Goal: Information Seeking & Learning: Learn about a topic

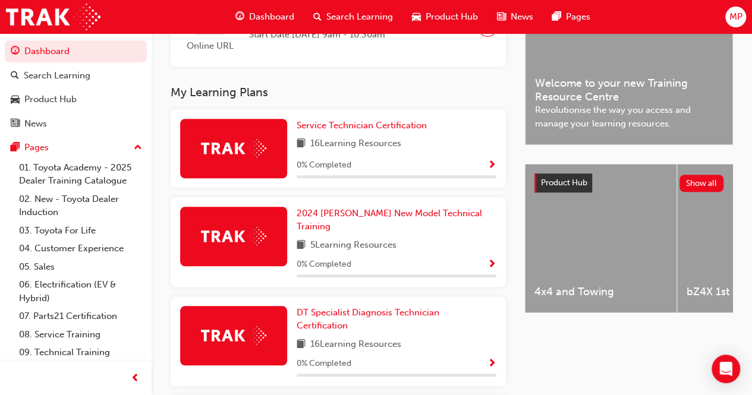
scroll to position [335, 0]
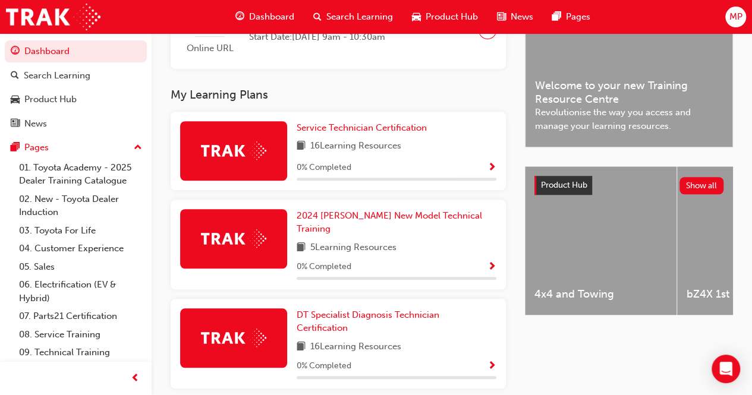
click at [244, 156] on img at bounding box center [233, 150] width 65 height 18
click at [267, 150] on div at bounding box center [233, 150] width 107 height 59
click at [265, 152] on img at bounding box center [233, 150] width 65 height 18
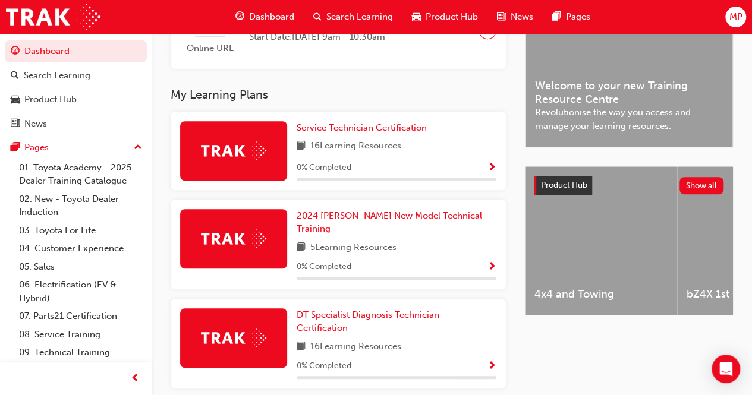
click at [265, 152] on img at bounding box center [233, 150] width 65 height 18
click at [493, 166] on span "Show Progress" at bounding box center [491, 168] width 9 height 11
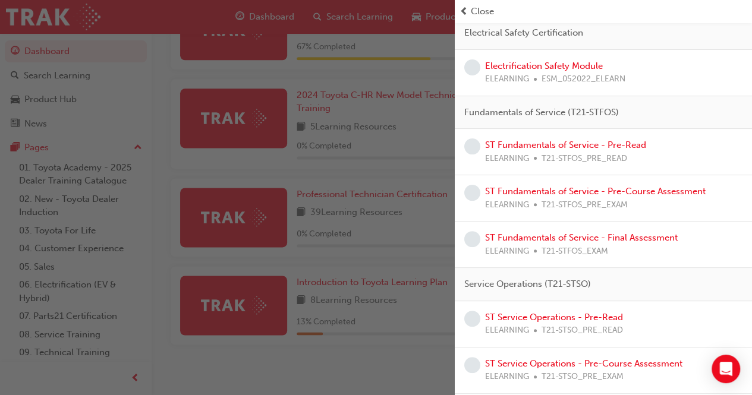
scroll to position [0, 0]
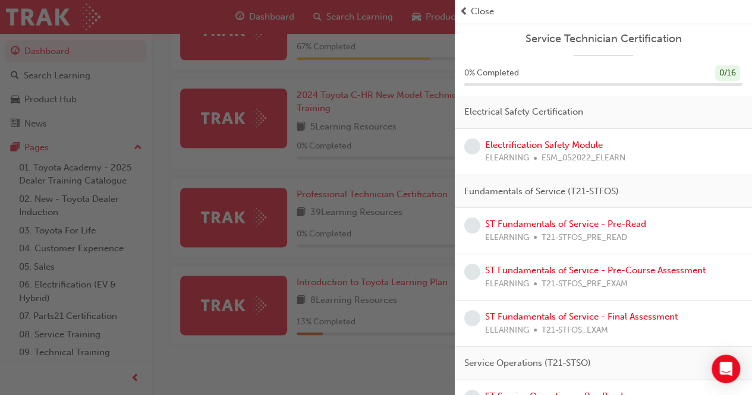
click at [604, 143] on div "Electrification Safety Module ELEARNING ESM_052022_ELEARN" at bounding box center [555, 151] width 140 height 27
click at [533, 141] on link "Electrification Safety Module" at bounding box center [544, 145] width 118 height 11
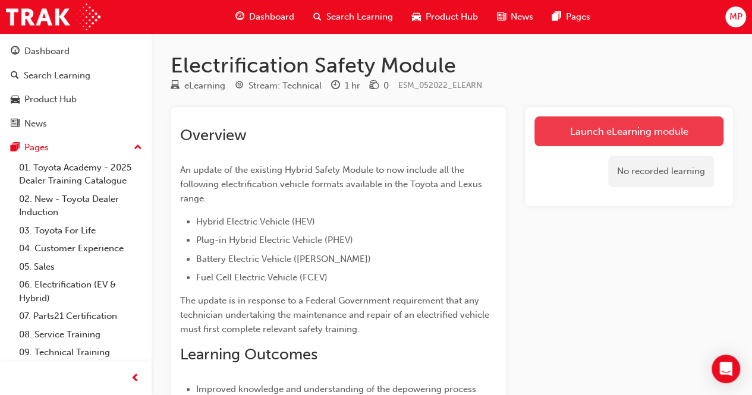
click at [626, 124] on link "Launch eLearning module" at bounding box center [628, 131] width 189 height 30
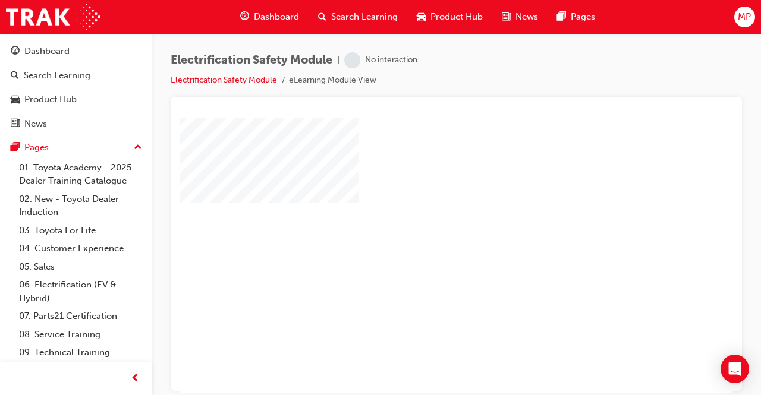
scroll to position [5, 0]
click at [422, 216] on div "play" at bounding box center [422, 216] width 0 height 0
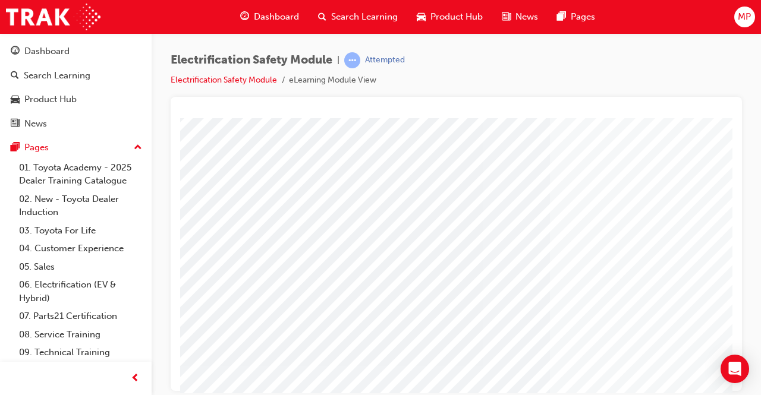
scroll to position [0, 0]
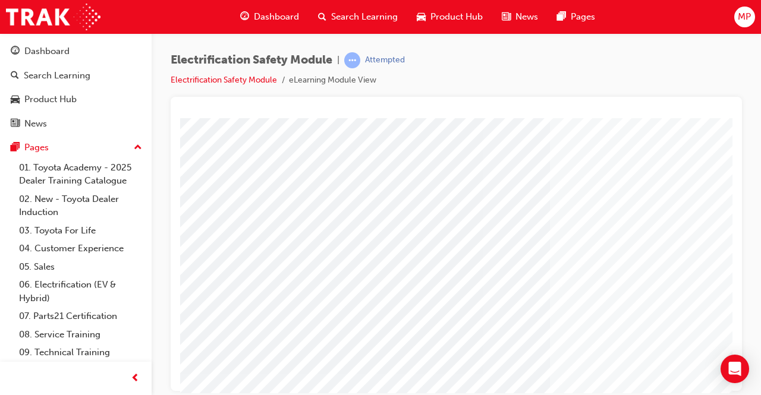
click at [58, 46] on div "Dashboard" at bounding box center [46, 52] width 45 height 14
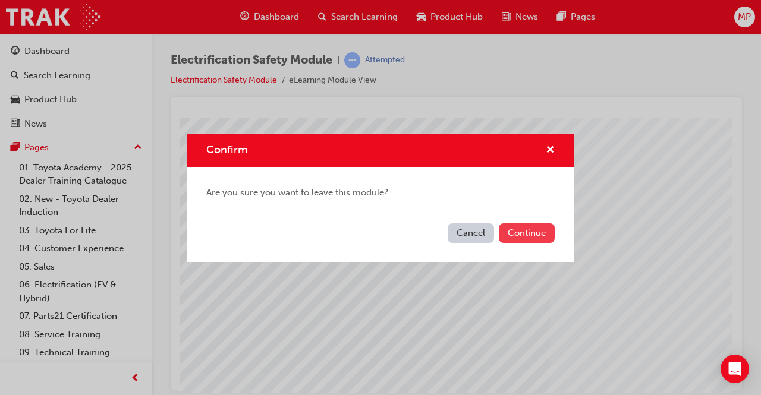
click at [517, 237] on button "Continue" at bounding box center [527, 233] width 56 height 20
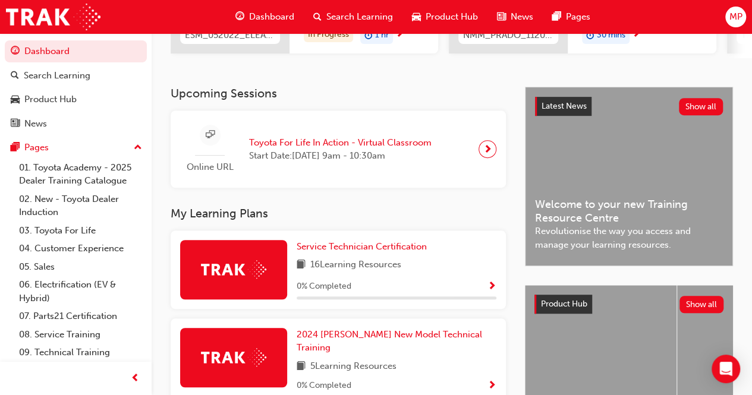
scroll to position [216, 0]
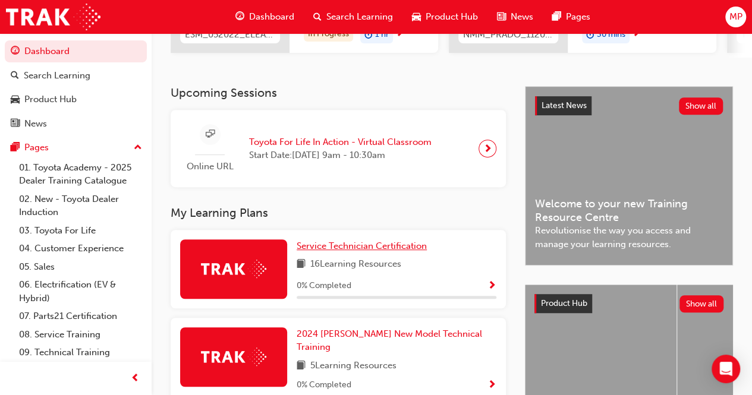
click at [339, 244] on span "Service Technician Certification" at bounding box center [362, 246] width 130 height 11
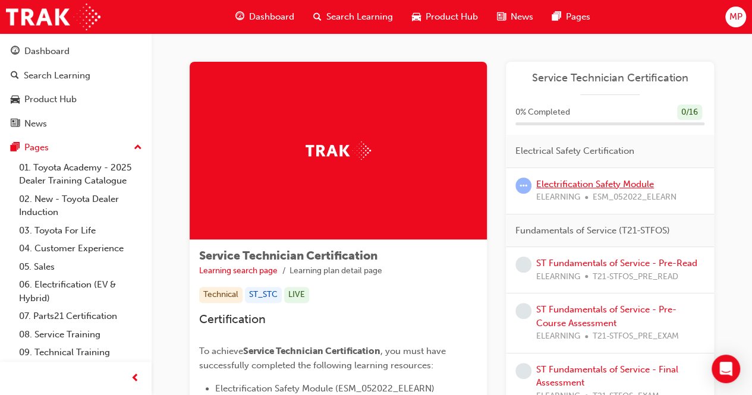
click at [574, 182] on link "Electrification Safety Module" at bounding box center [595, 184] width 118 height 11
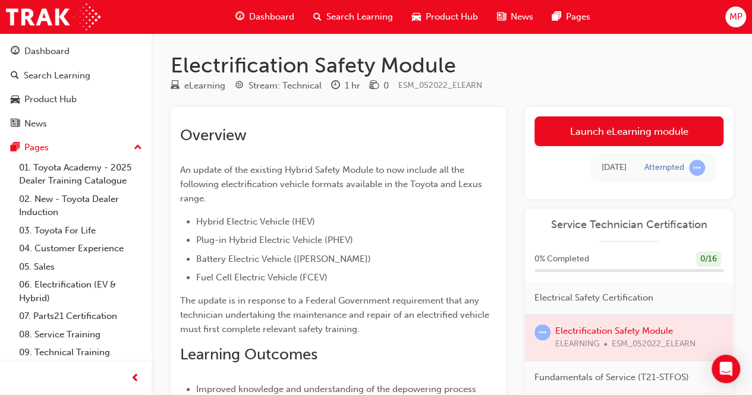
click at [595, 251] on div "0 % Completed 0 / 16" at bounding box center [628, 259] width 189 height 16
click at [587, 338] on div at bounding box center [629, 338] width 208 height 46
click at [588, 326] on div at bounding box center [629, 338] width 208 height 46
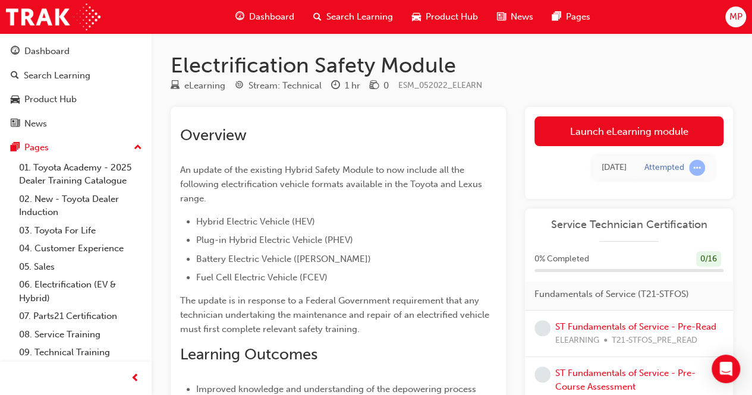
scroll to position [84, 0]
click at [588, 326] on link "ST Fundamentals of Service - Pre-Read" at bounding box center [635, 325] width 161 height 11
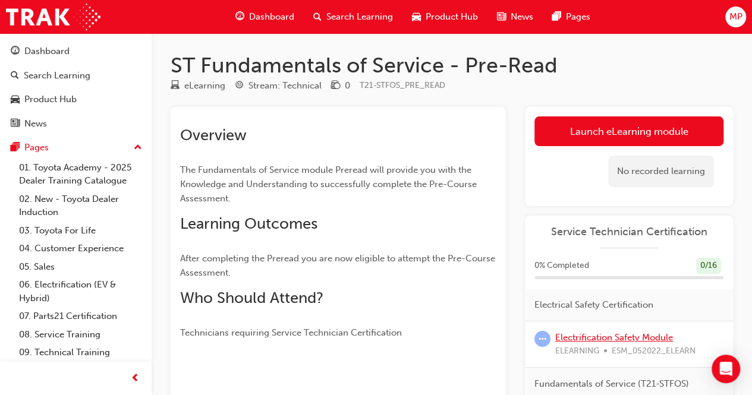
click at [588, 332] on link "Electrification Safety Module" at bounding box center [614, 337] width 118 height 11
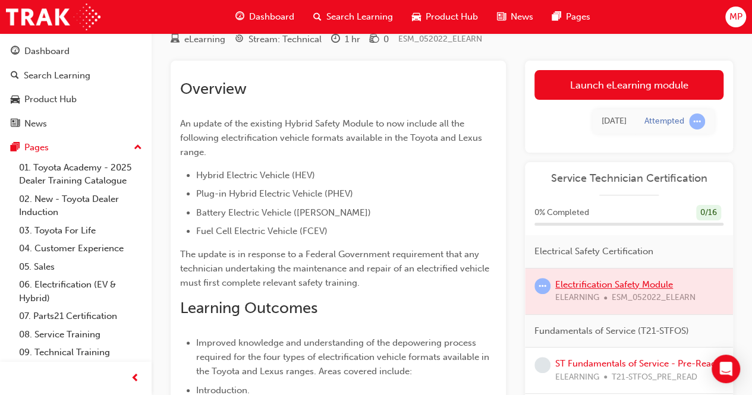
scroll to position [46, 0]
click at [594, 284] on div at bounding box center [629, 292] width 208 height 46
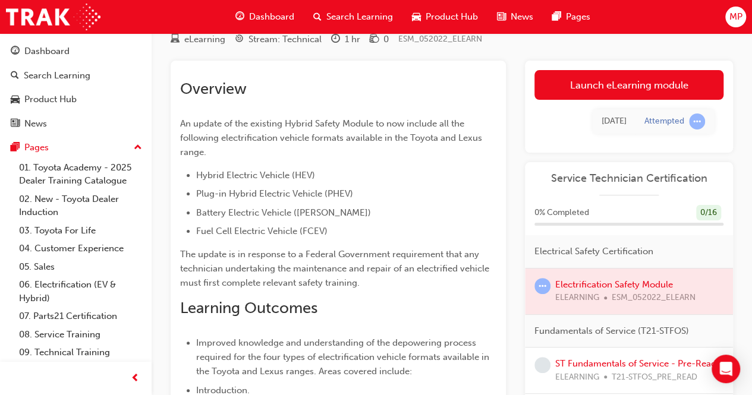
click at [594, 284] on div at bounding box center [629, 292] width 208 height 46
click at [596, 283] on div at bounding box center [629, 292] width 208 height 46
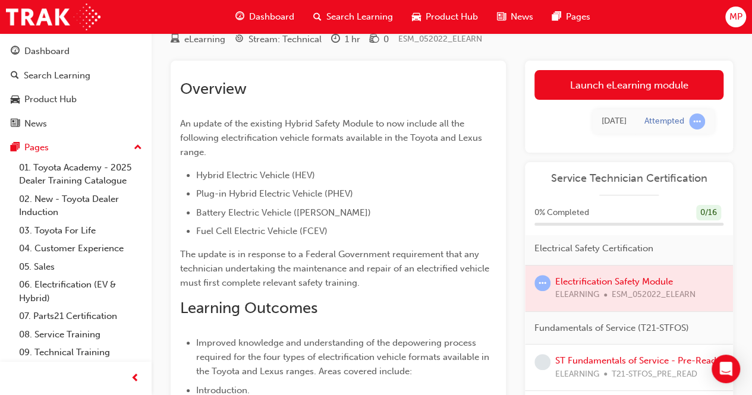
scroll to position [4, 0]
click at [598, 285] on div at bounding box center [629, 287] width 208 height 46
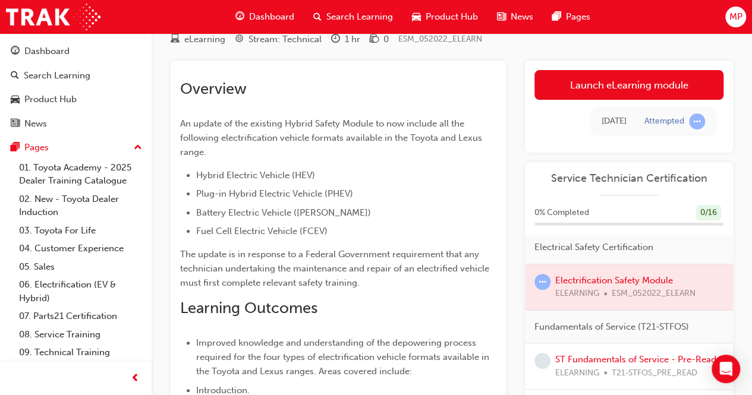
click at [542, 278] on span "learningRecordVerb_ATTEMPT-icon" at bounding box center [542, 282] width 16 height 16
click at [610, 273] on div at bounding box center [629, 287] width 208 height 46
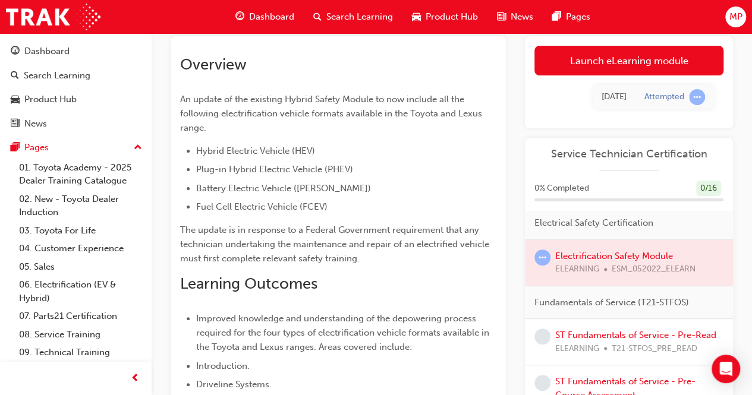
scroll to position [85, 0]
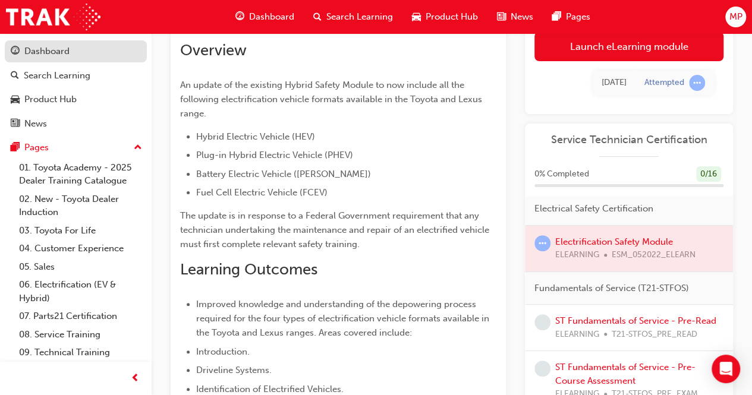
click at [53, 52] on div "Dashboard" at bounding box center [46, 52] width 45 height 14
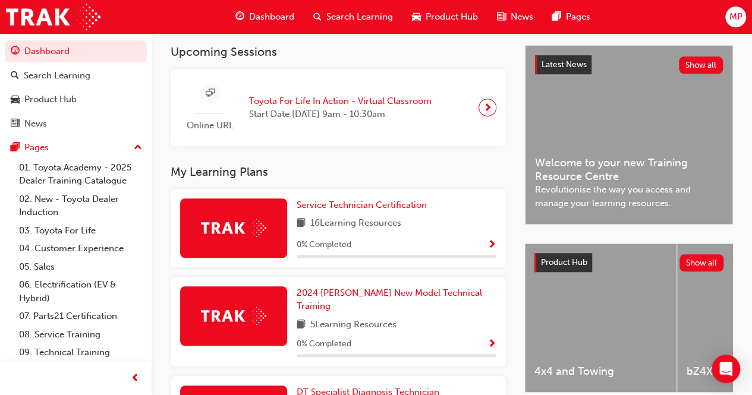
scroll to position [259, 0]
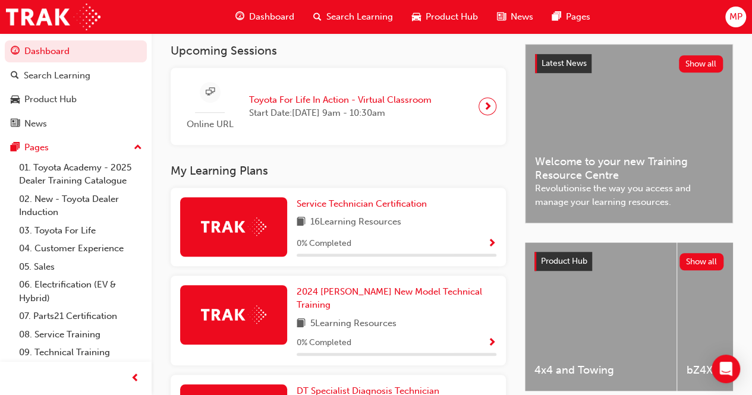
click at [241, 235] on img at bounding box center [233, 227] width 65 height 18
click at [322, 207] on span "Service Technician Certification" at bounding box center [362, 204] width 130 height 11
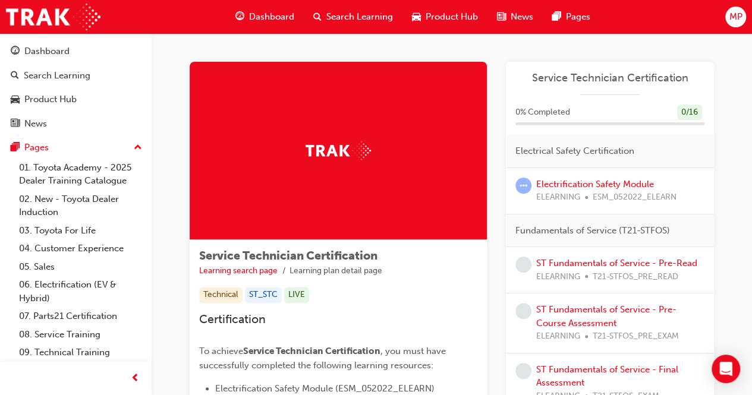
click at [345, 169] on div at bounding box center [338, 151] width 297 height 178
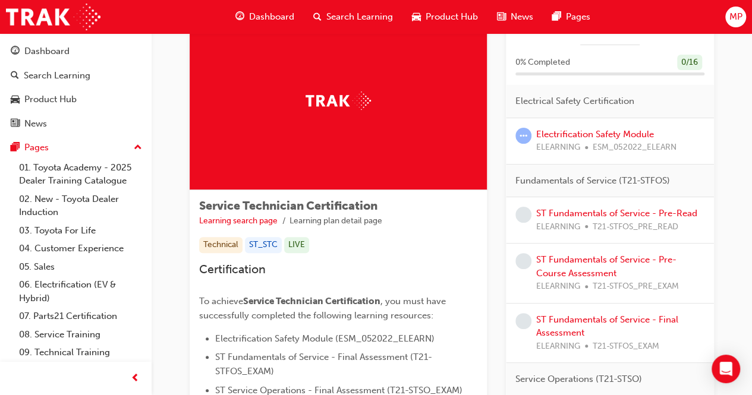
scroll to position [52, 0]
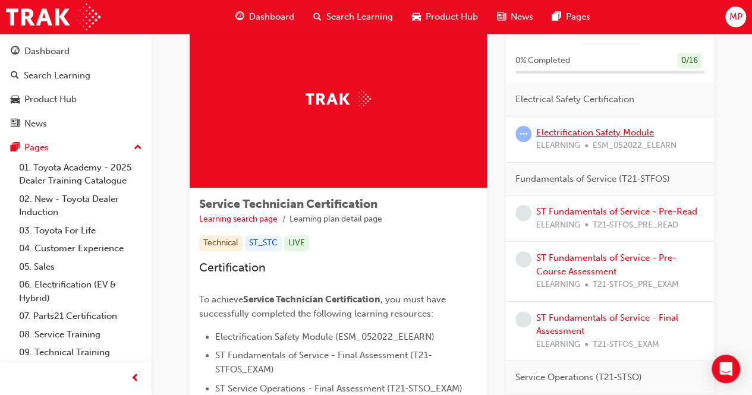
click at [574, 131] on link "Electrification Safety Module" at bounding box center [595, 132] width 118 height 11
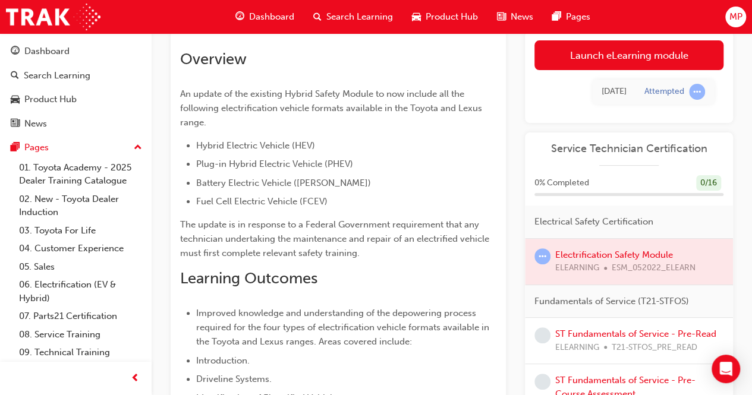
scroll to position [77, 0]
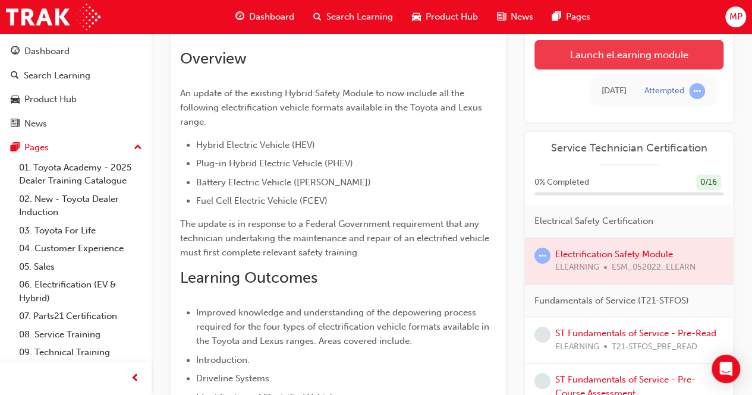
click at [628, 55] on link "Launch eLearning module" at bounding box center [628, 55] width 189 height 30
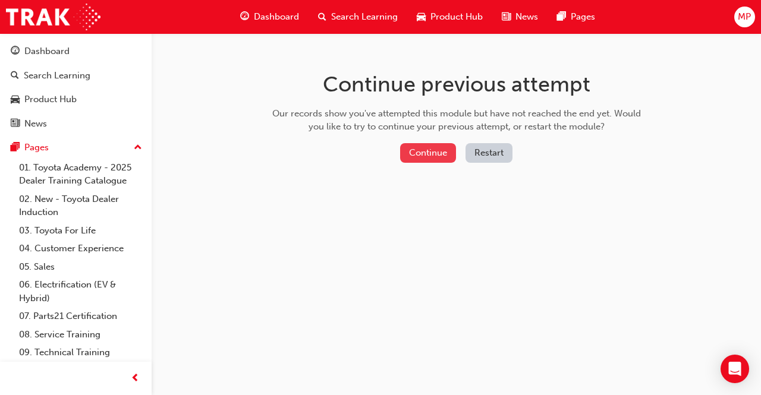
click at [433, 158] on button "Continue" at bounding box center [428, 153] width 56 height 20
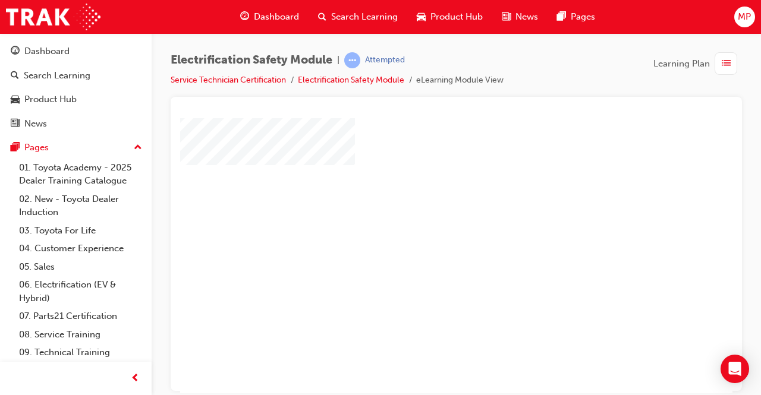
scroll to position [40, 4]
click at [418, 181] on div "play" at bounding box center [418, 181] width 0 height 0
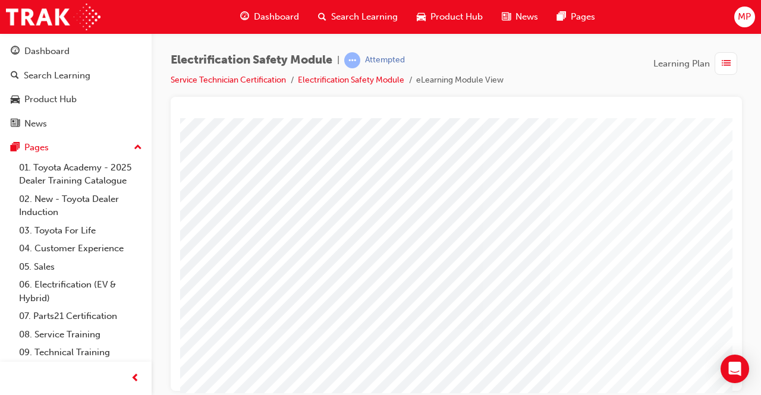
scroll to position [45, 0]
drag, startPoint x: 441, startPoint y: 257, endPoint x: 438, endPoint y: 99, distance: 158.1
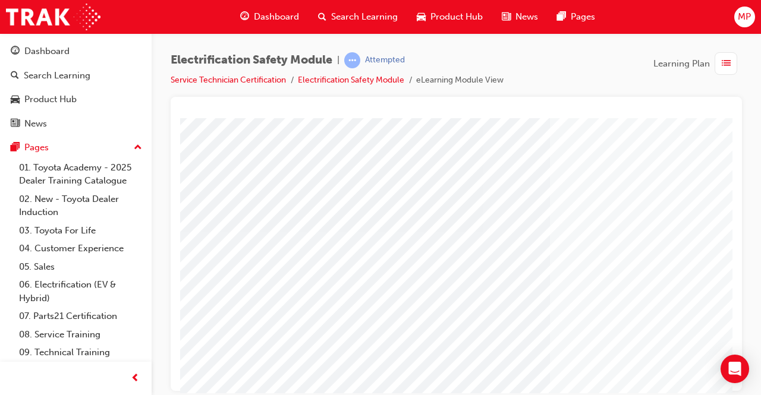
click at [357, 62] on span "learningRecordVerb_ATTEMPT-icon" at bounding box center [352, 60] width 16 height 16
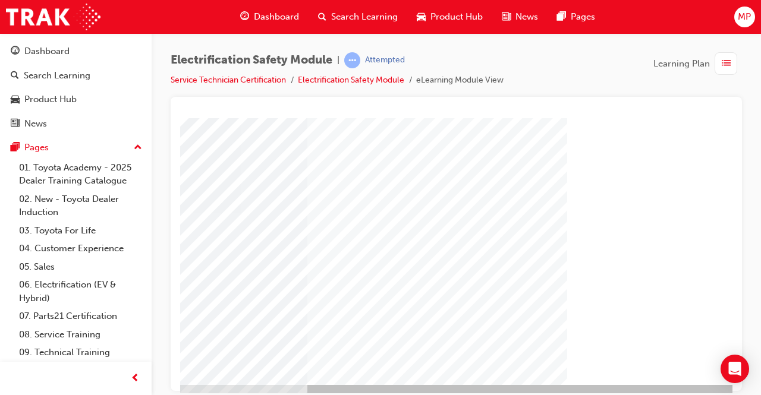
scroll to position [161, 265]
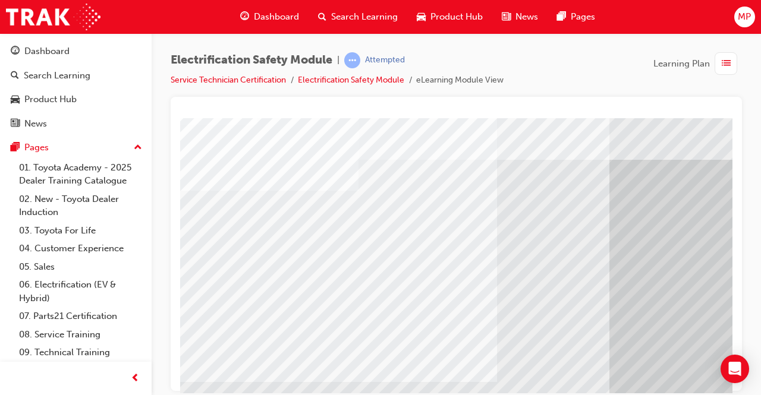
scroll to position [15, 0]
click at [139, 379] on span "prev-icon" at bounding box center [135, 378] width 9 height 15
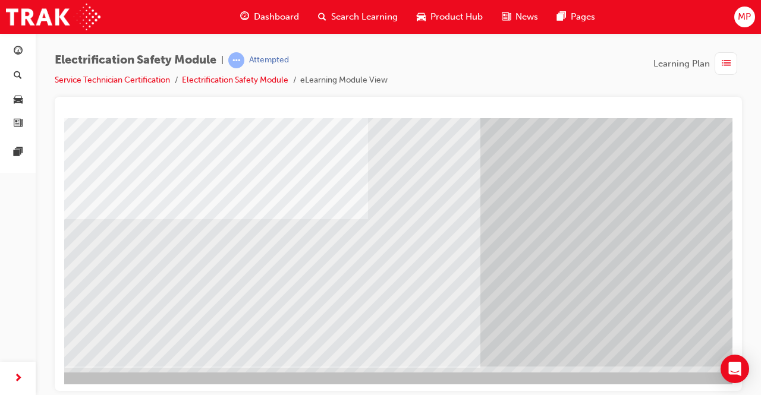
scroll to position [180, 149]
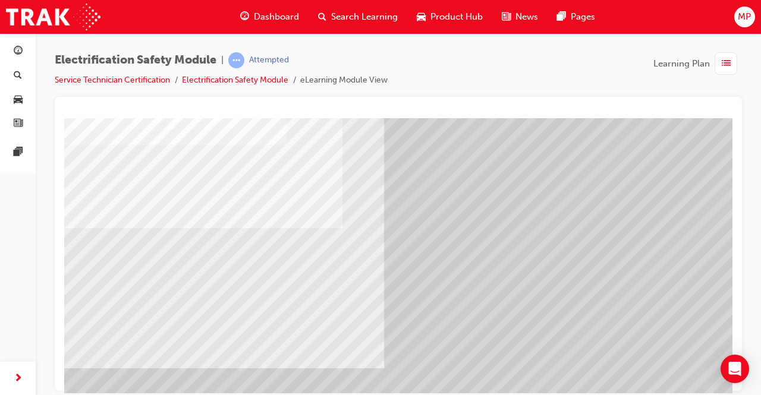
scroll to position [78, 1]
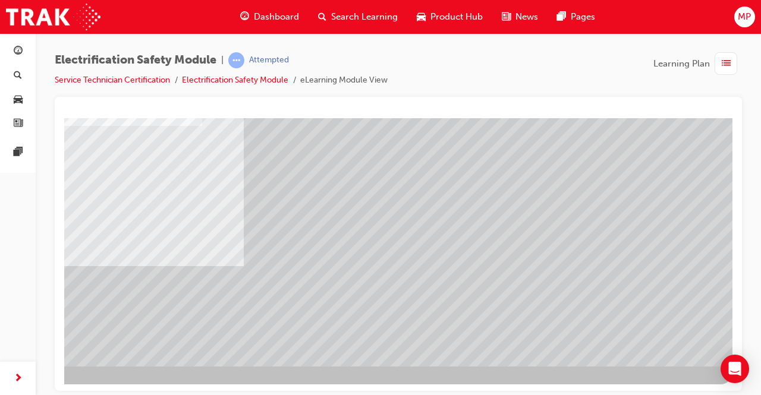
scroll to position [178, 149]
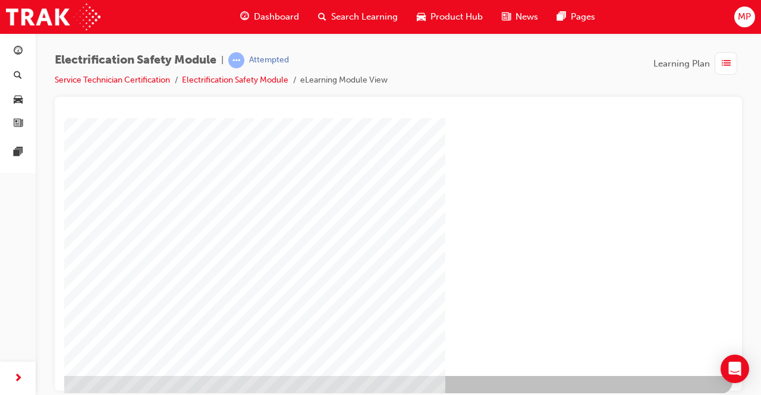
scroll to position [180, 149]
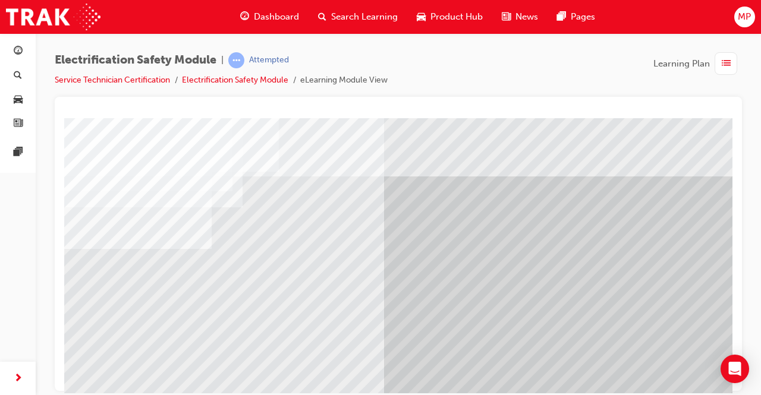
scroll to position [180, 0]
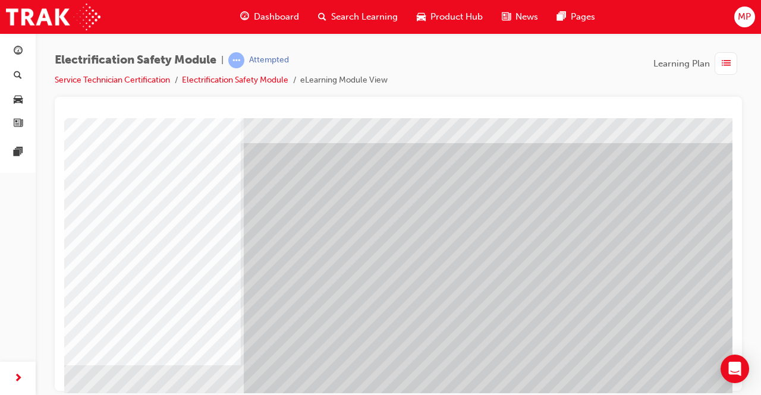
scroll to position [180, 149]
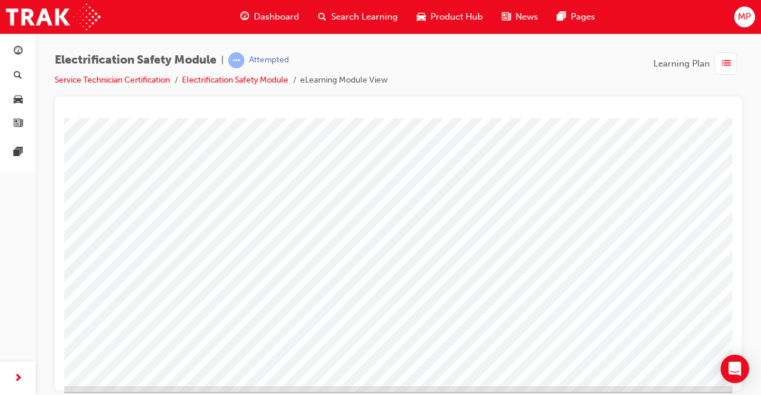
scroll to position [180, 1]
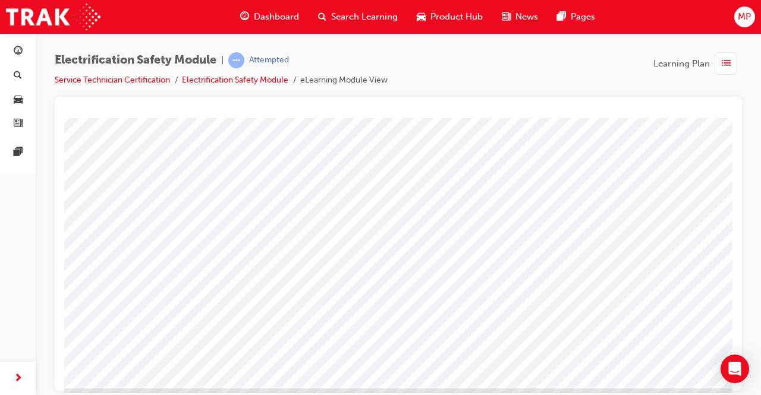
scroll to position [165, 149]
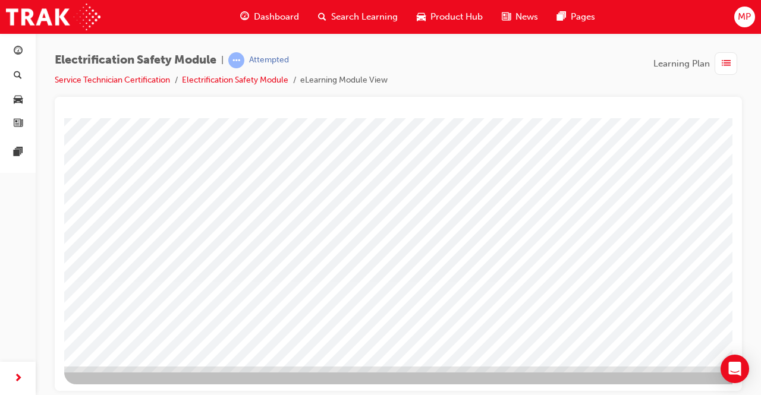
scroll to position [180, 149]
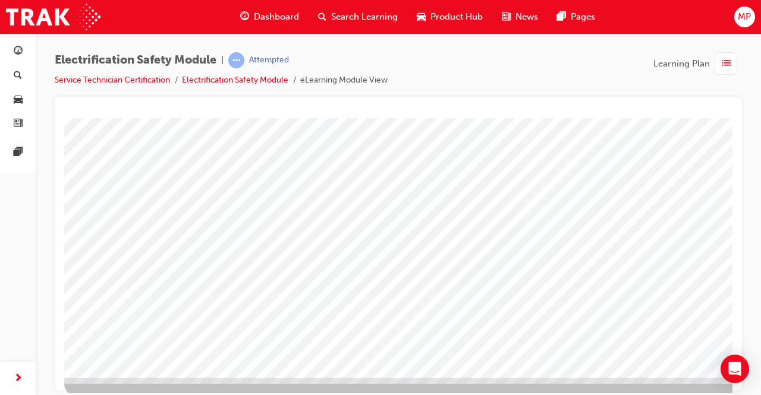
scroll to position [180, 0]
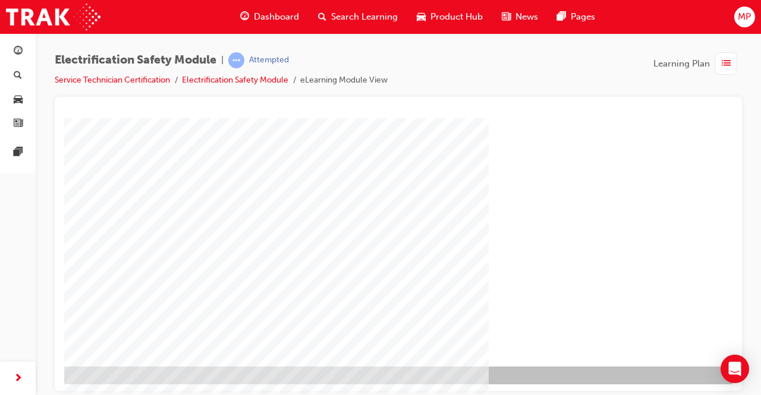
scroll to position [180, 149]
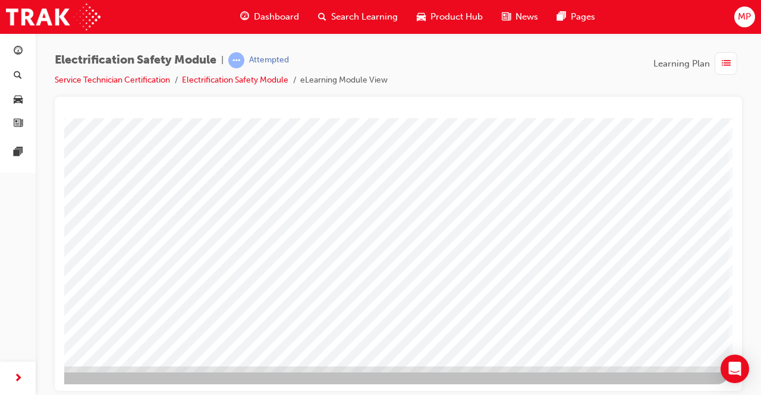
scroll to position [180, 0]
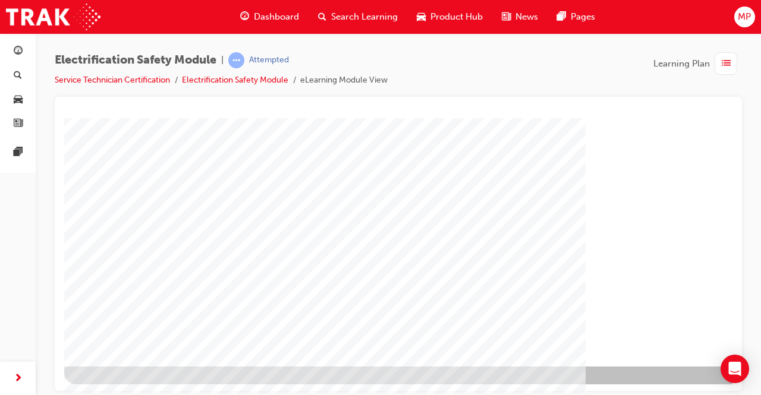
scroll to position [180, 149]
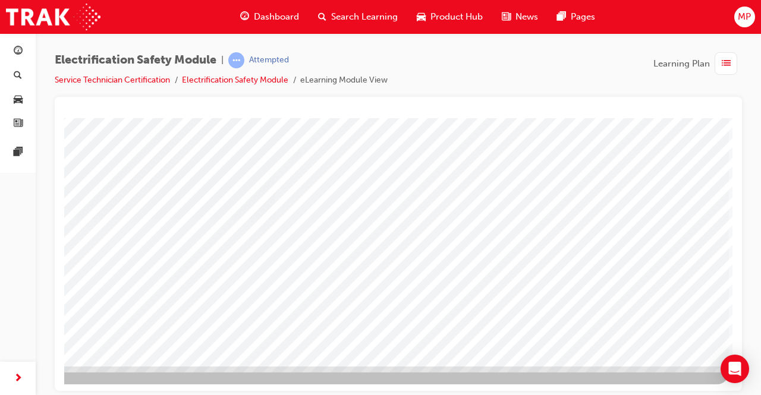
scroll to position [180, 0]
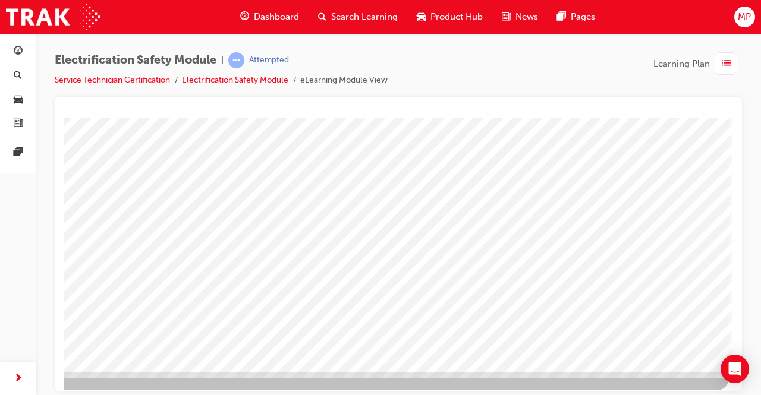
scroll to position [0, 149]
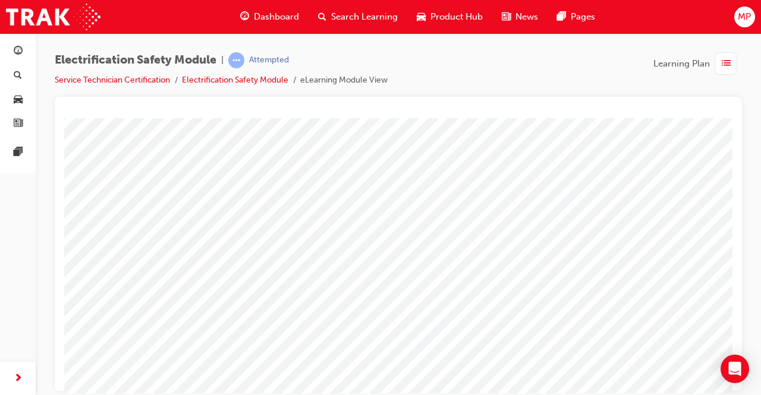
scroll to position [68, 116]
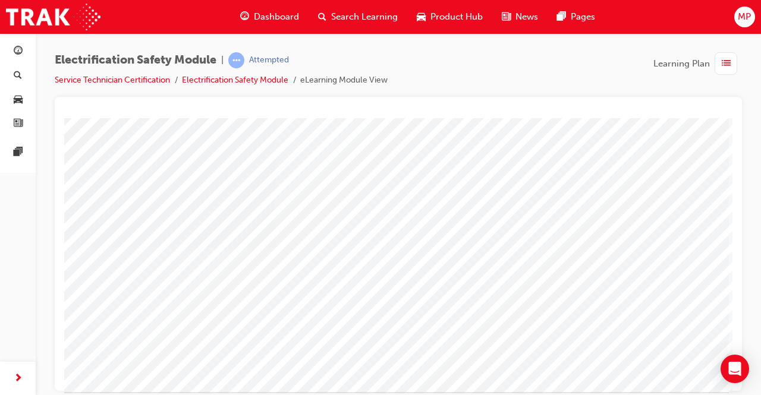
scroll to position [157, 149]
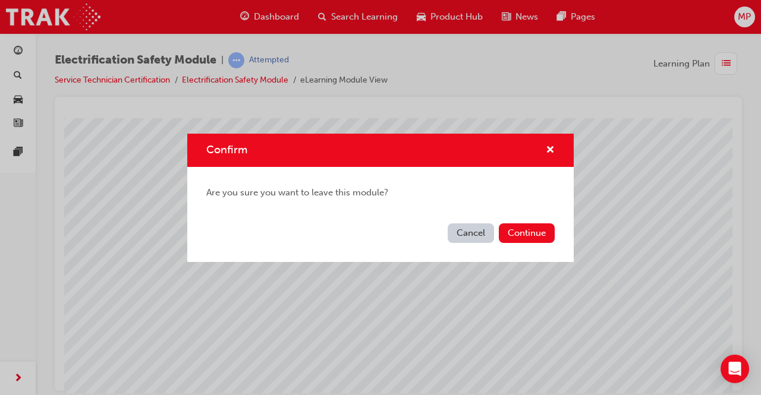
click at [474, 232] on button "Cancel" at bounding box center [471, 233] width 46 height 20
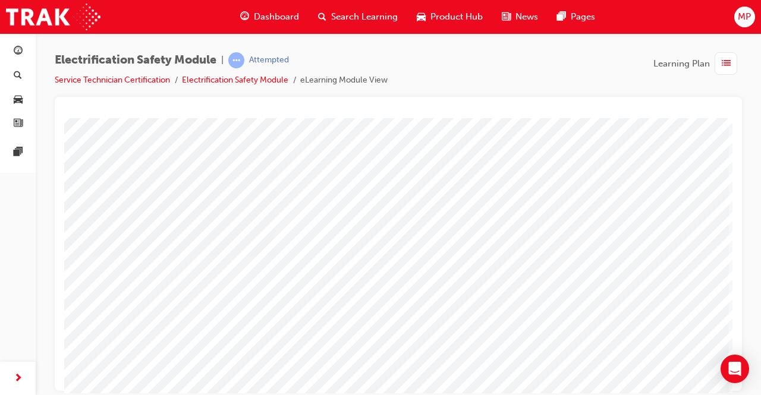
scroll to position [149, 149]
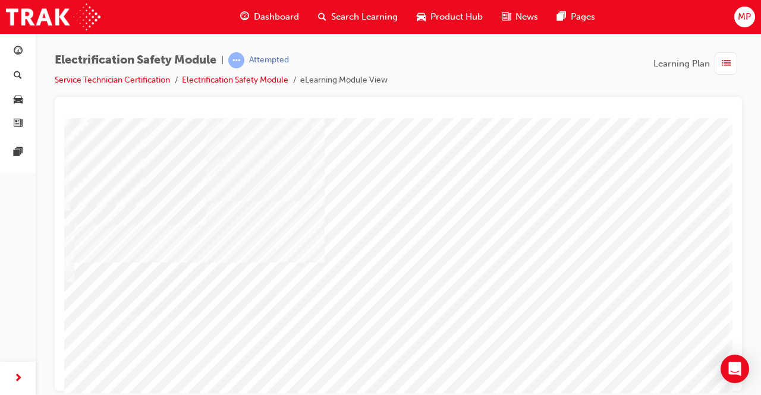
scroll to position [86, 149]
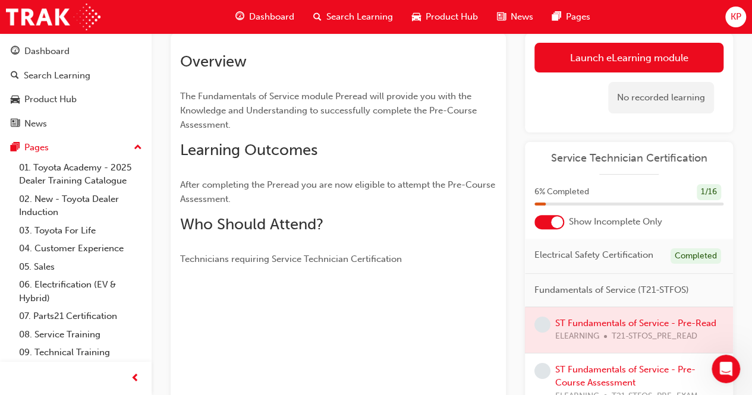
click at [568, 261] on span "Electrical Safety Certification" at bounding box center [593, 255] width 119 height 14
click at [54, 56] on div "Dashboard" at bounding box center [46, 52] width 45 height 14
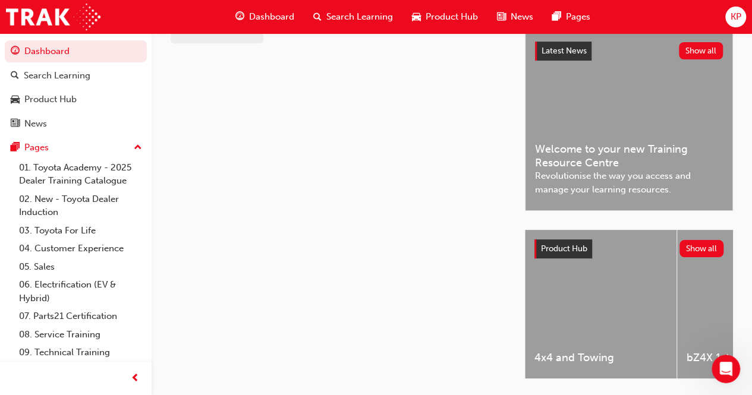
scroll to position [22, 0]
